Goal: Task Accomplishment & Management: Manage account settings

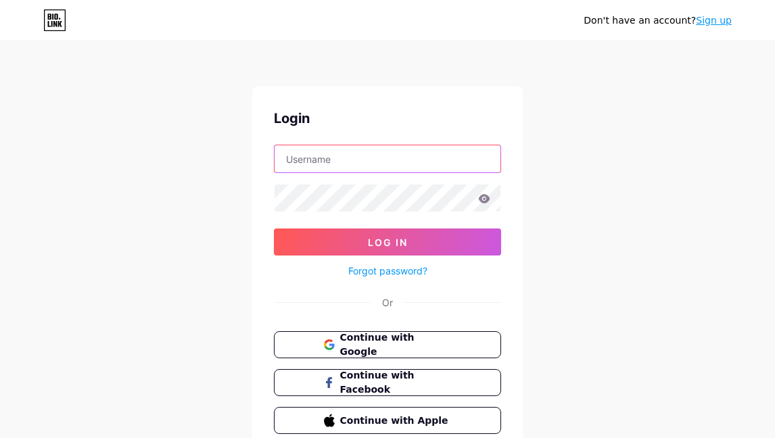
type input "playway"
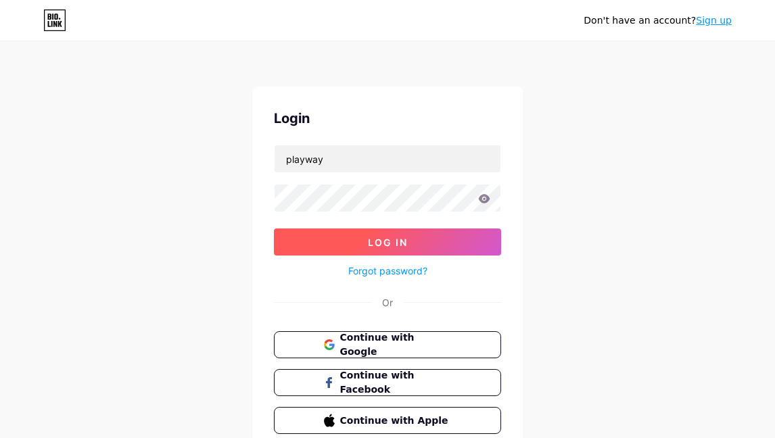
click at [375, 241] on span "Log In" at bounding box center [388, 242] width 40 height 11
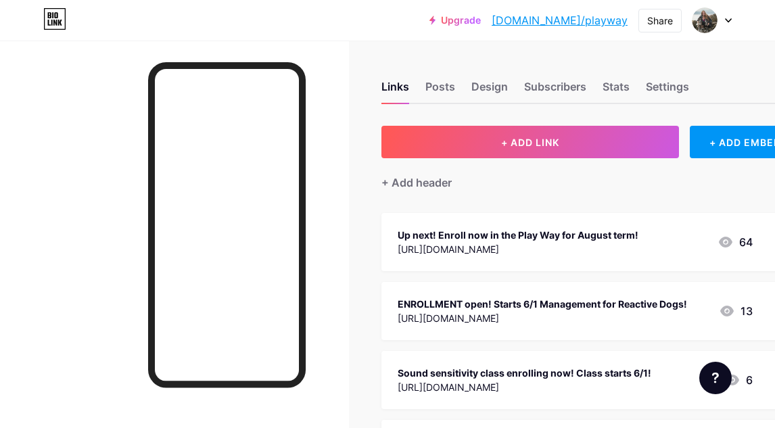
click at [734, 243] on icon at bounding box center [725, 242] width 16 height 16
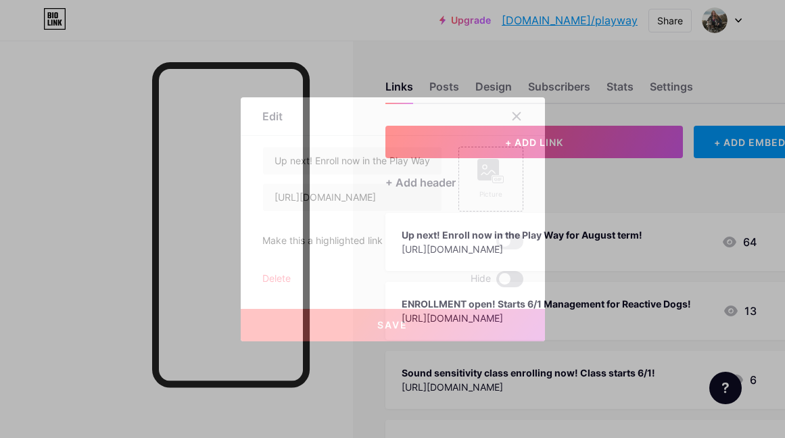
click at [513, 279] on span at bounding box center [509, 279] width 27 height 16
click at [496, 283] on input "checkbox" at bounding box center [496, 283] width 0 height 0
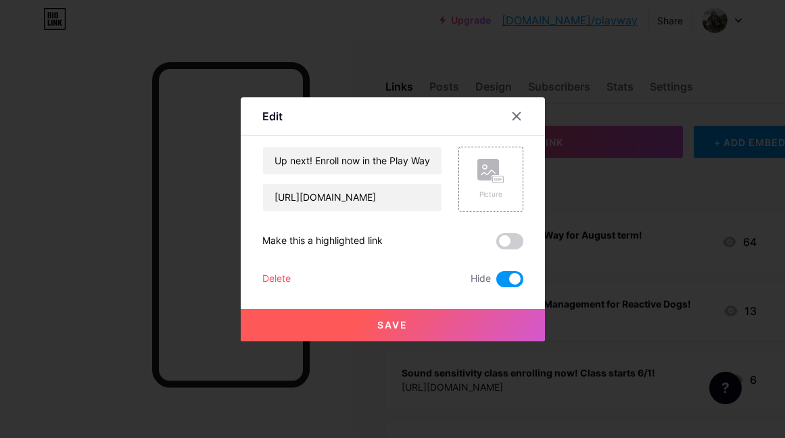
click at [508, 321] on button "Save" at bounding box center [393, 325] width 304 height 32
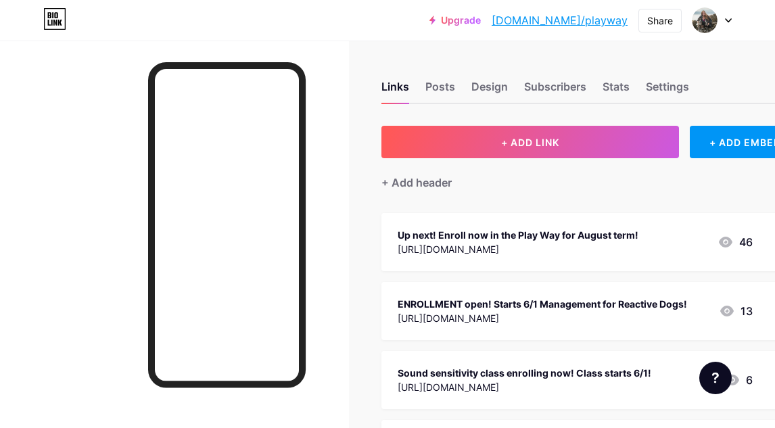
click at [703, 302] on div "ENROLLMENT open! Starts 6/1 Management for Reactive Dogs! [URL][DOMAIN_NAME] 13" at bounding box center [575, 310] width 355 height 31
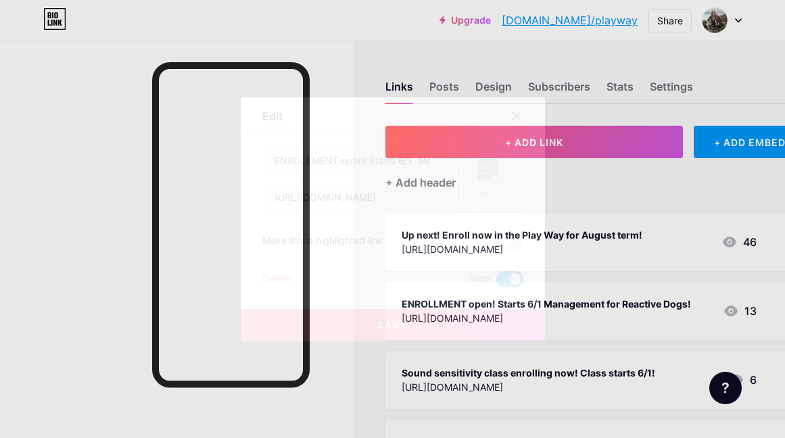
click at [500, 283] on span at bounding box center [509, 279] width 27 height 16
click at [496, 283] on input "checkbox" at bounding box center [496, 283] width 0 height 0
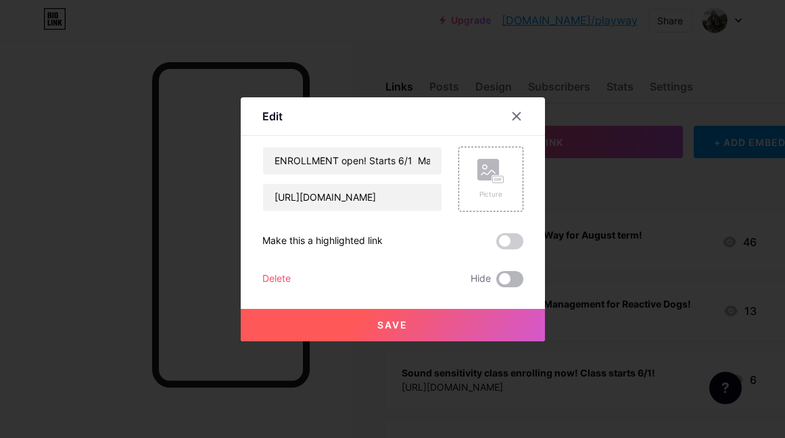
click at [508, 275] on span at bounding box center [509, 279] width 27 height 16
click at [496, 283] on input "checkbox" at bounding box center [496, 283] width 0 height 0
click at [516, 118] on icon at bounding box center [516, 116] width 11 height 11
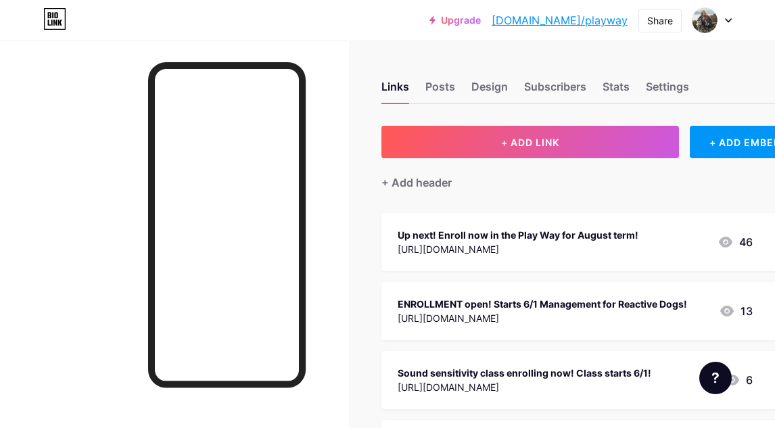
click at [734, 308] on icon at bounding box center [727, 311] width 14 height 11
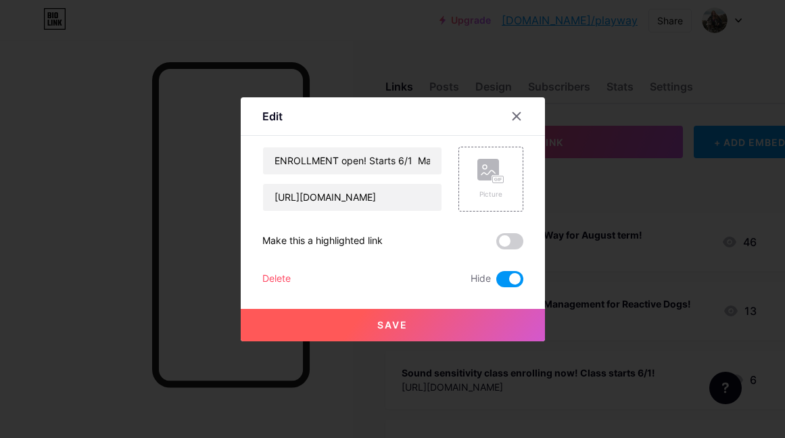
click at [513, 281] on span at bounding box center [509, 279] width 27 height 16
click at [496, 283] on input "checkbox" at bounding box center [496, 283] width 0 height 0
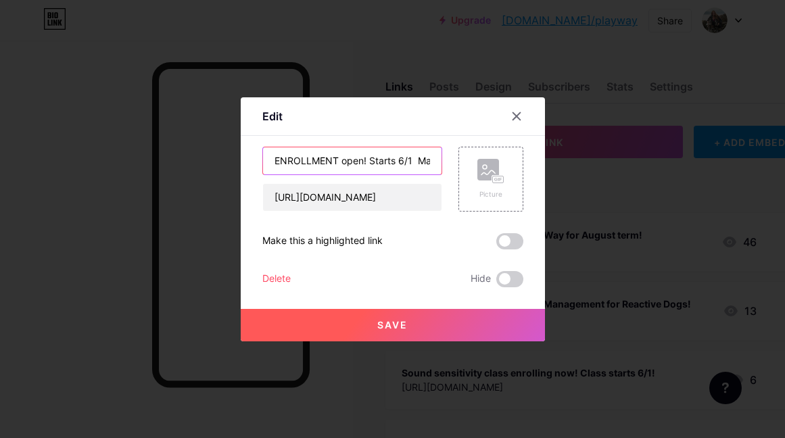
click at [350, 160] on input "ENROLLMENT open! Starts 6/1 Management for Reactive Dogs!" at bounding box center [352, 160] width 179 height 27
drag, startPoint x: 369, startPoint y: 160, endPoint x: 410, endPoint y: 162, distance: 41.9
click at [410, 162] on input "ENROLLMENT 9/22! Starts 6/1 Management for Reactive Dogs!" at bounding box center [352, 160] width 179 height 27
drag, startPoint x: 429, startPoint y: 162, endPoint x: 479, endPoint y: 161, distance: 50.0
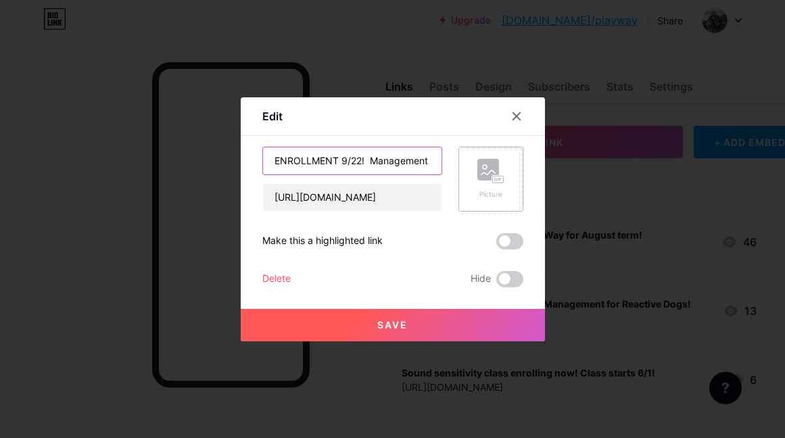
click at [479, 161] on div "ENROLLMENT 9/22! Management for Reactive Dogs! [URL][DOMAIN_NAME] Picture" at bounding box center [392, 179] width 261 height 65
click at [425, 164] on input "ENROLLMENT 9/22! Management for Reactive Dogs!" at bounding box center [352, 160] width 179 height 27
click at [434, 160] on input "ENROLLMENT 9/22! Management for Reactive Dogs!" at bounding box center [352, 160] width 179 height 27
type input "ENROLLMENT 9/22! Management for Reactive Dogs is coming back!"
click at [438, 324] on button "Save" at bounding box center [393, 325] width 304 height 32
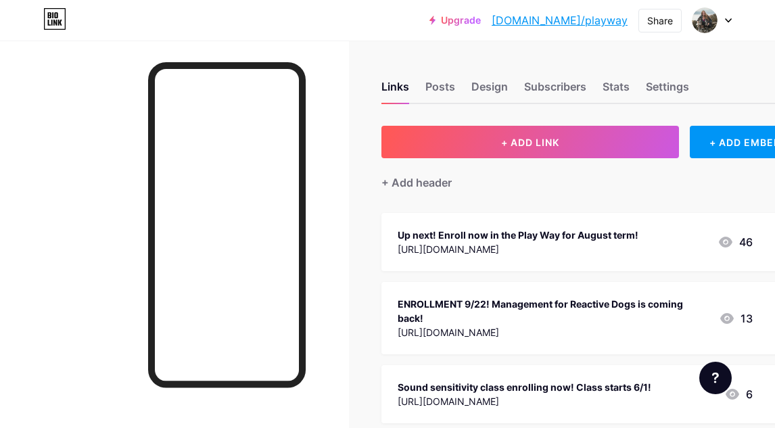
click at [523, 250] on div "[URL][DOMAIN_NAME]" at bounding box center [518, 249] width 241 height 14
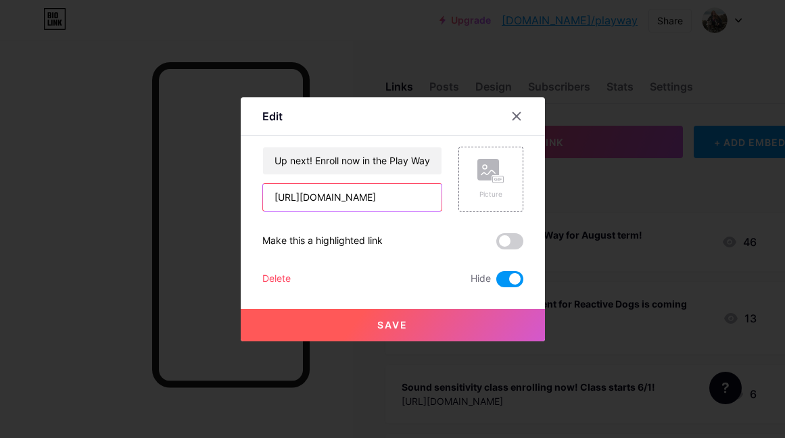
click at [371, 205] on input "[URL][DOMAIN_NAME]" at bounding box center [352, 197] width 179 height 27
click at [364, 193] on input "[URL][DOMAIN_NAME]" at bounding box center [352, 197] width 179 height 27
click at [364, 194] on input "[URL][DOMAIN_NAME]" at bounding box center [352, 197] width 179 height 27
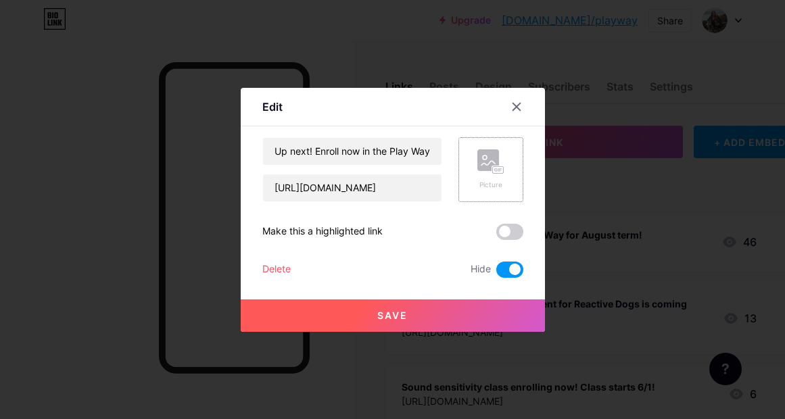
click at [502, 180] on div "Picture" at bounding box center [490, 185] width 27 height 10
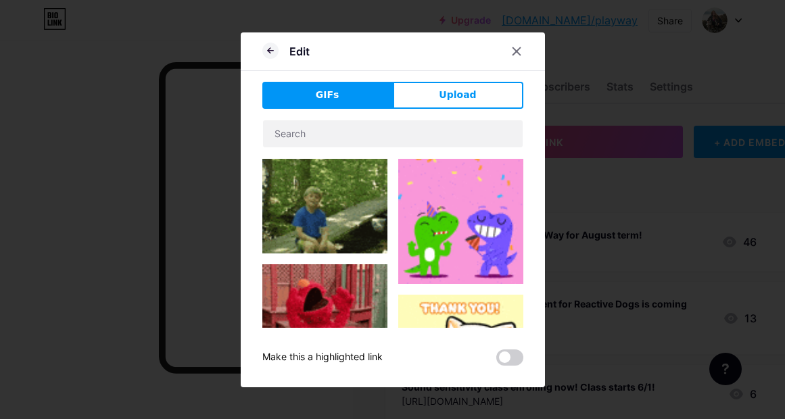
click at [436, 109] on div "GIFs Upload Content YouTube Play YouTube video without leaving your page. ADD V…" at bounding box center [392, 224] width 261 height 284
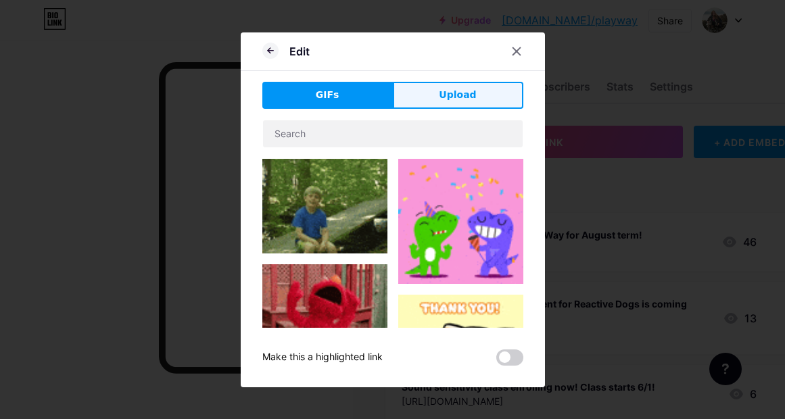
click at [436, 91] on button "Upload" at bounding box center [458, 95] width 131 height 27
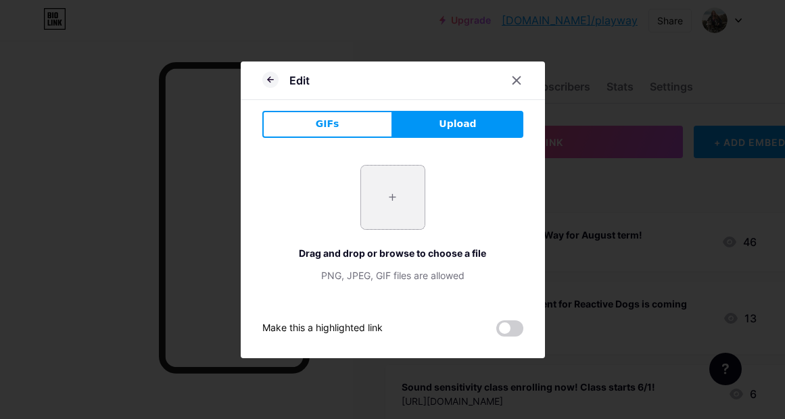
click at [394, 195] on input "file" at bounding box center [393, 198] width 64 height 64
type input "C:\fakepath\Screen Shot [DATE] 11.18.52 AM.png"
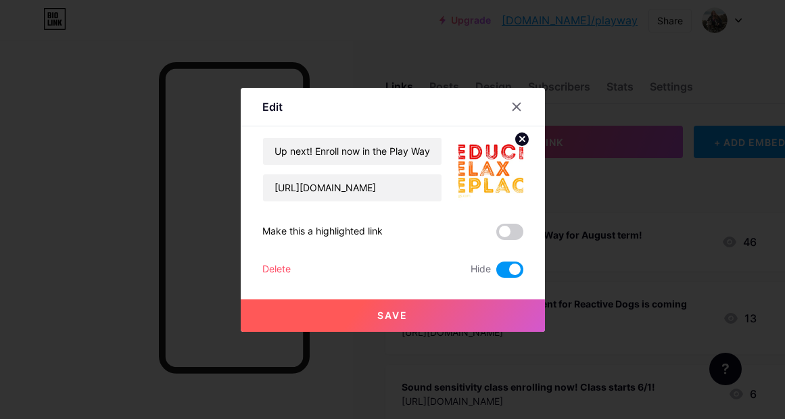
click at [486, 161] on img at bounding box center [490, 169] width 65 height 65
click at [487, 295] on div "Save" at bounding box center [393, 305] width 304 height 54
click at [439, 316] on button "Save" at bounding box center [393, 316] width 304 height 32
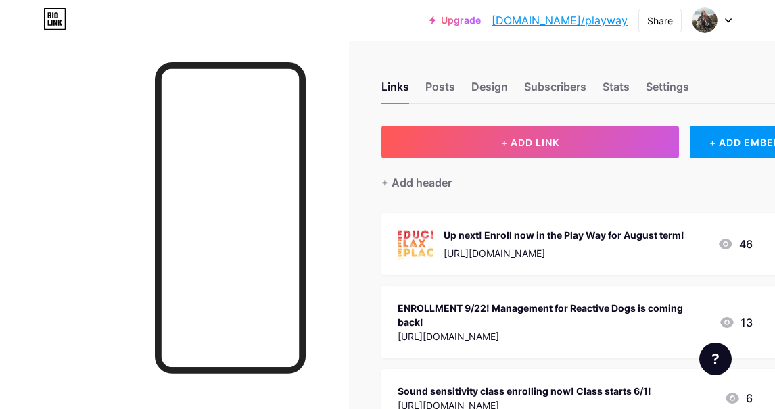
click at [638, 258] on div "[URL][DOMAIN_NAME]" at bounding box center [564, 253] width 241 height 14
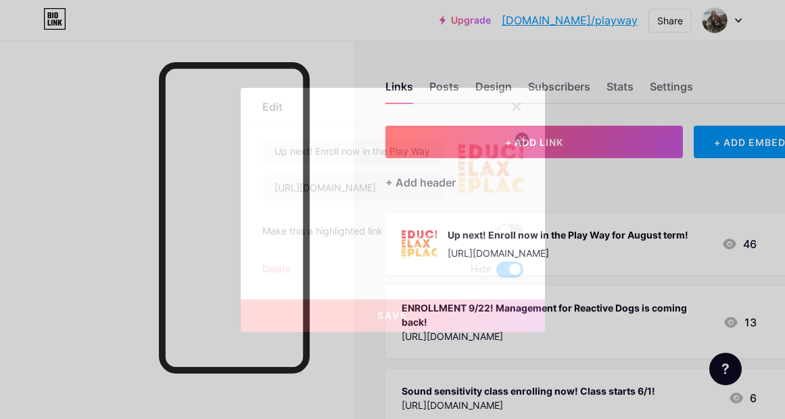
click at [523, 141] on circle at bounding box center [522, 139] width 15 height 15
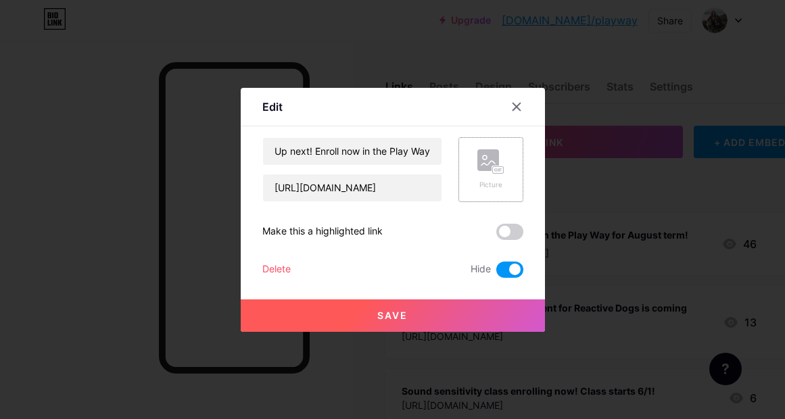
click at [486, 170] on rect at bounding box center [488, 160] width 22 height 22
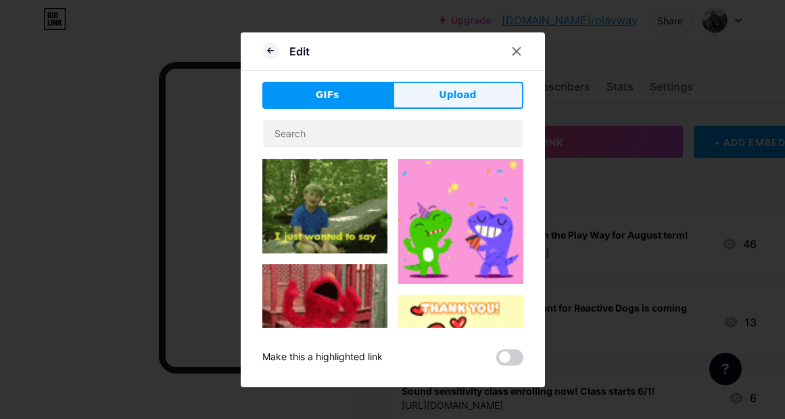
click at [478, 93] on button "Upload" at bounding box center [458, 95] width 131 height 27
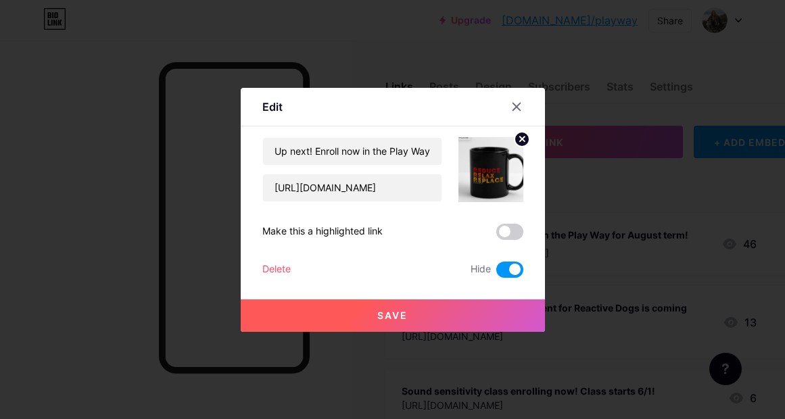
click at [523, 137] on icon at bounding box center [521, 139] width 5 height 5
click at [489, 162] on rect at bounding box center [488, 160] width 22 height 22
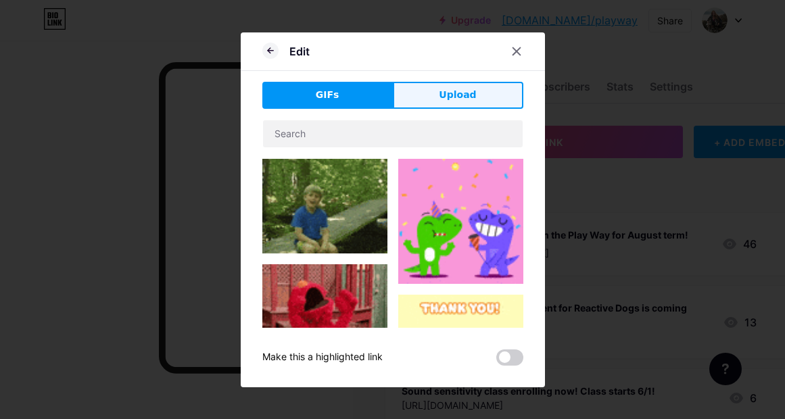
click at [450, 93] on span "Upload" at bounding box center [457, 95] width 37 height 14
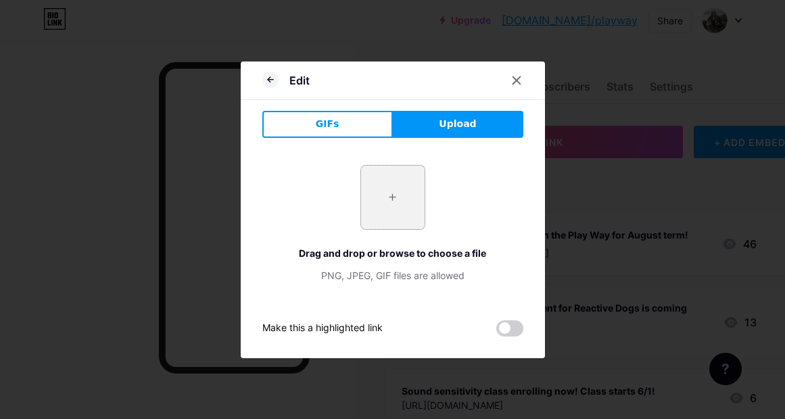
click at [383, 185] on input "file" at bounding box center [393, 198] width 64 height 64
type input "C:\fakepath\Screen Shot [DATE] 11.21.00 AM.png"
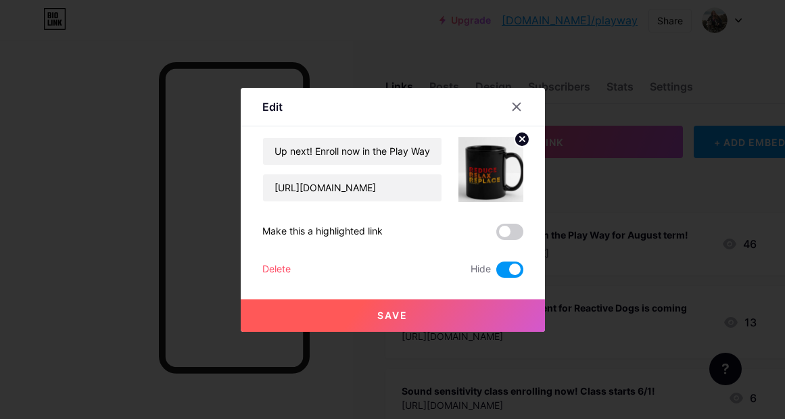
click at [523, 137] on icon at bounding box center [521, 139] width 5 height 5
click at [516, 110] on icon at bounding box center [516, 106] width 11 height 11
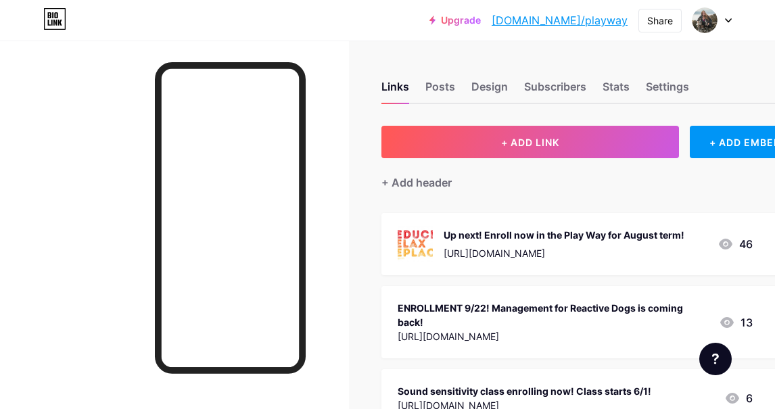
click at [535, 318] on div "ENROLLMENT 9/22! Management for Reactive Dogs is coming back!" at bounding box center [553, 315] width 310 height 28
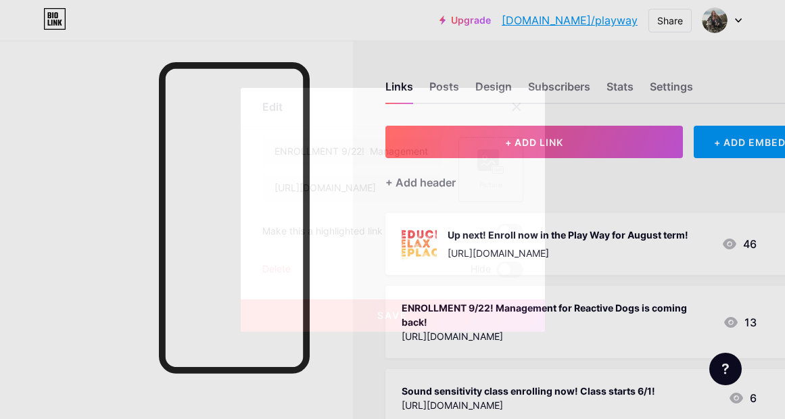
click at [486, 163] on rect at bounding box center [488, 160] width 22 height 22
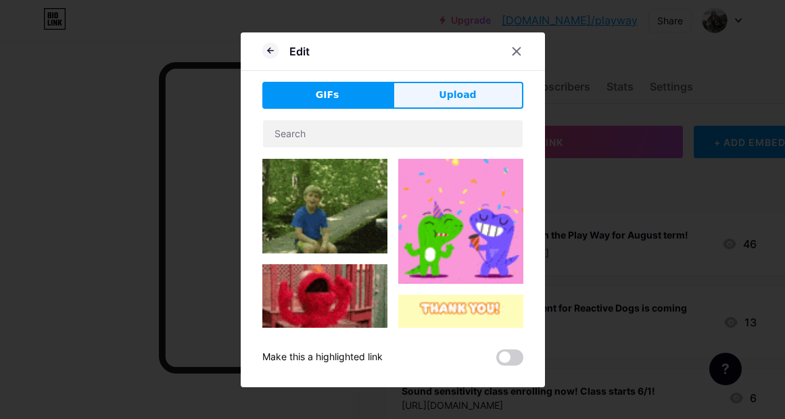
click at [472, 103] on button "Upload" at bounding box center [458, 95] width 131 height 27
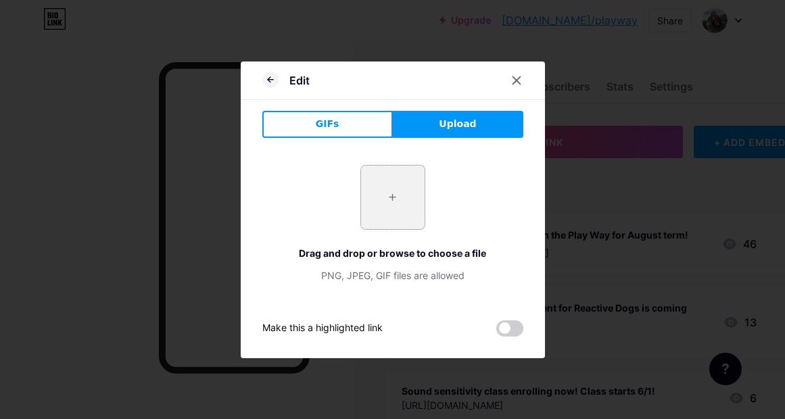
click at [400, 189] on input "file" at bounding box center [393, 198] width 64 height 64
type input "C:\fakepath\Screen Shot [DATE] 11.21.00 AM.png"
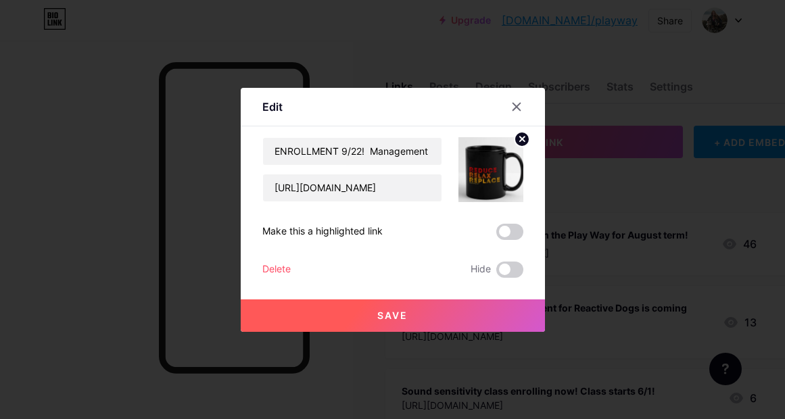
click at [467, 308] on button "Save" at bounding box center [393, 316] width 304 height 32
